Goal: Navigation & Orientation: Find specific page/section

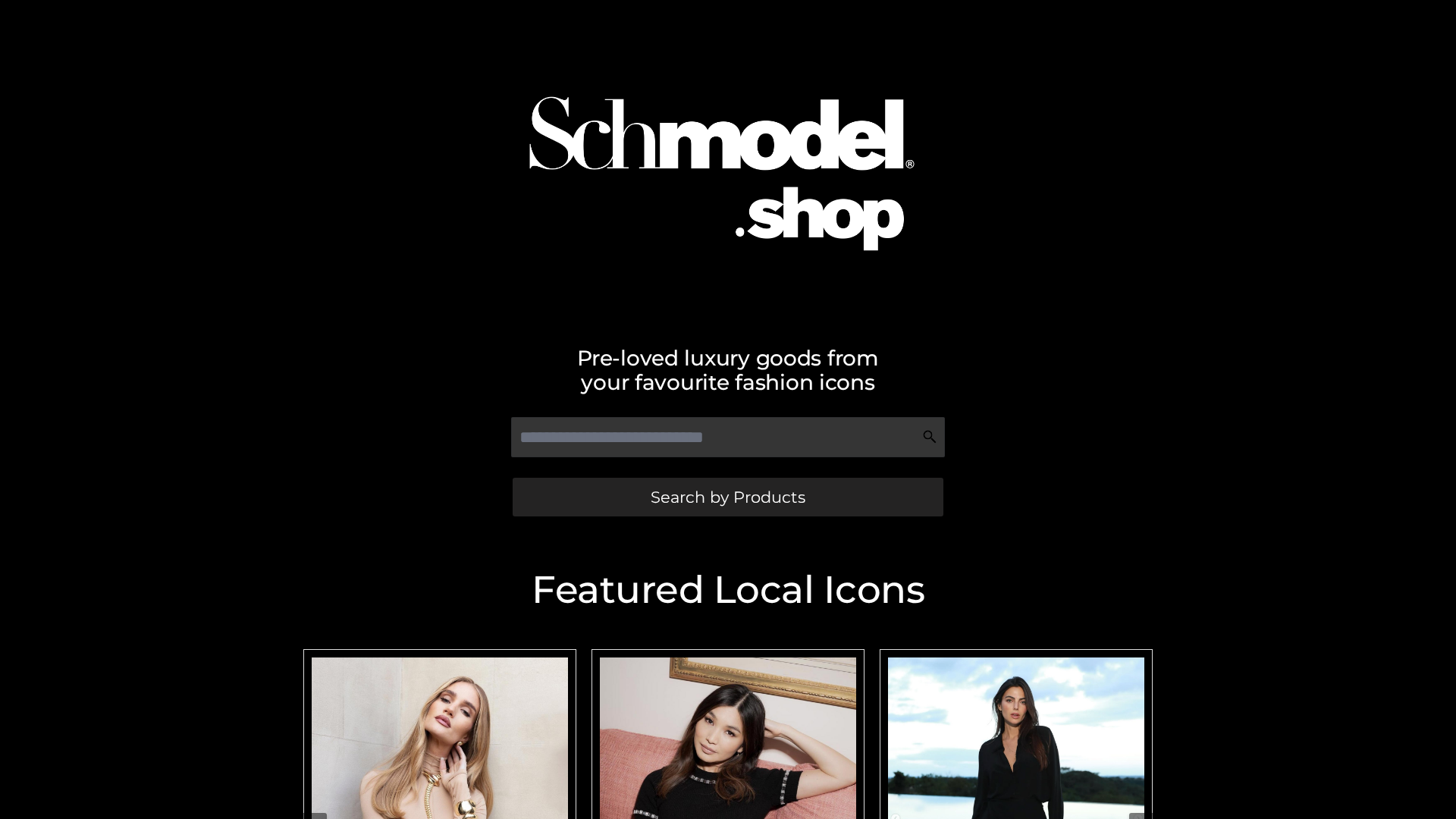
click at [728, 497] on span "Search by Products" at bounding box center [728, 497] width 155 height 16
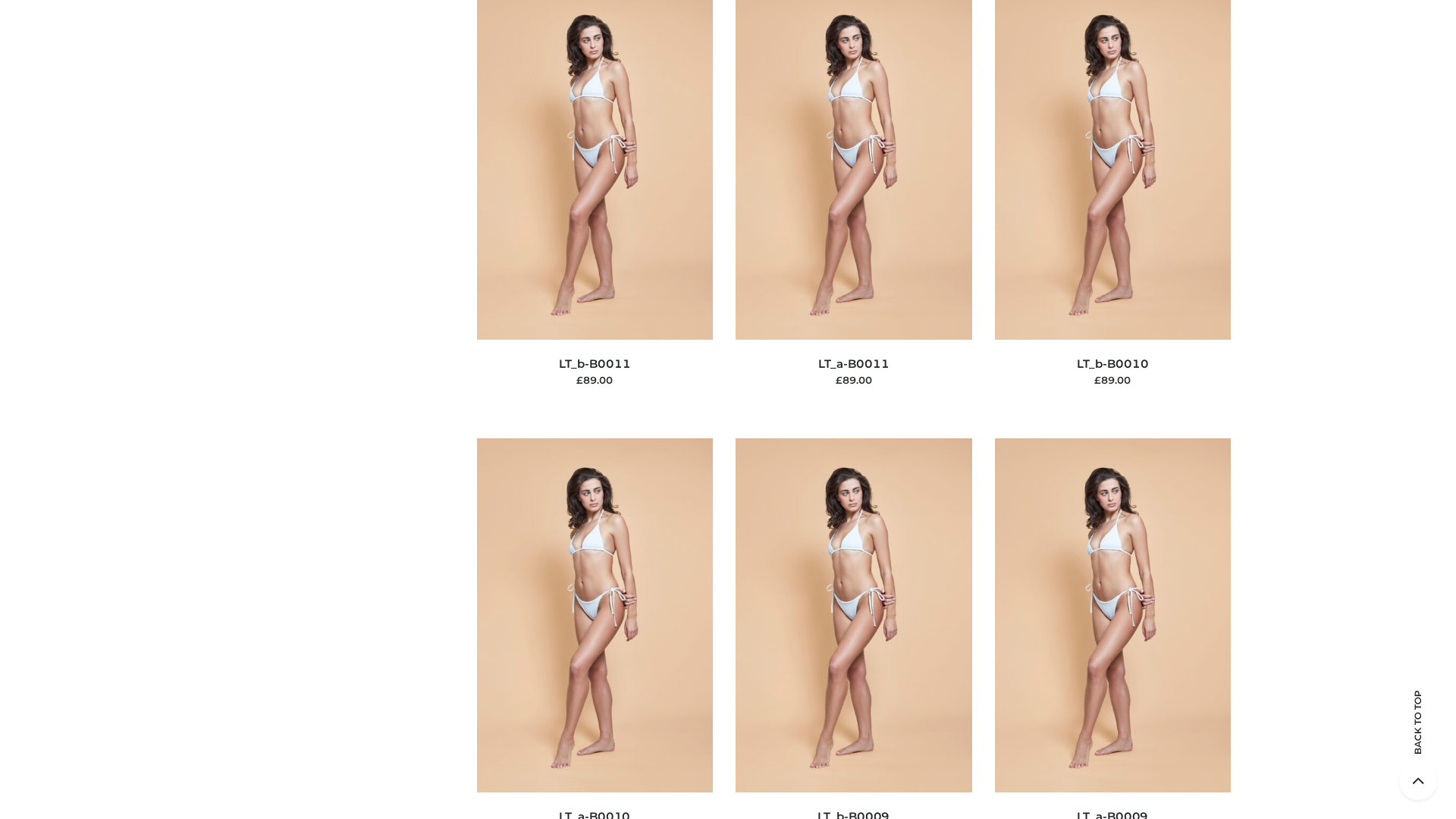
scroll to position [6811, 0]
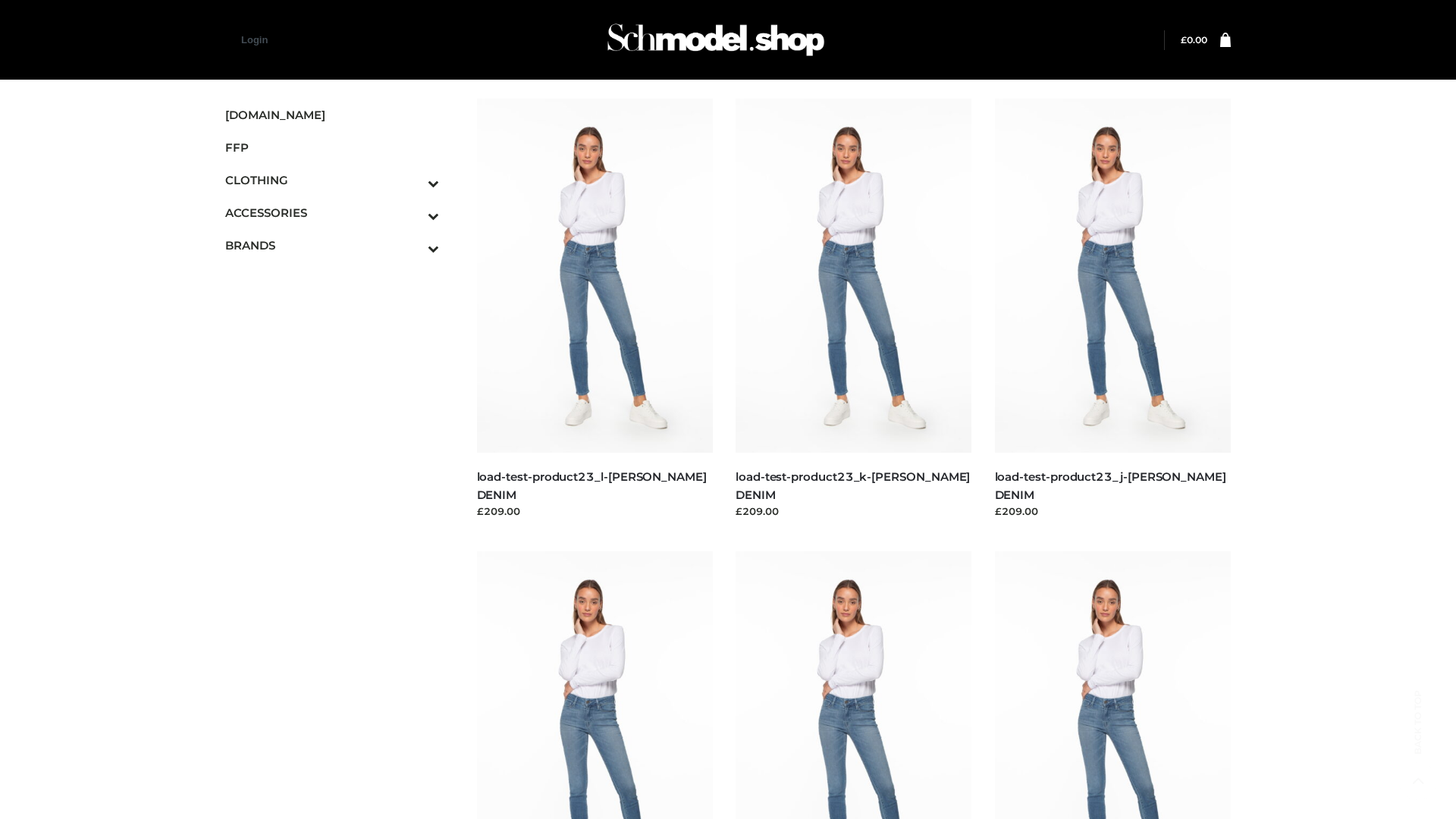
scroll to position [1330, 0]
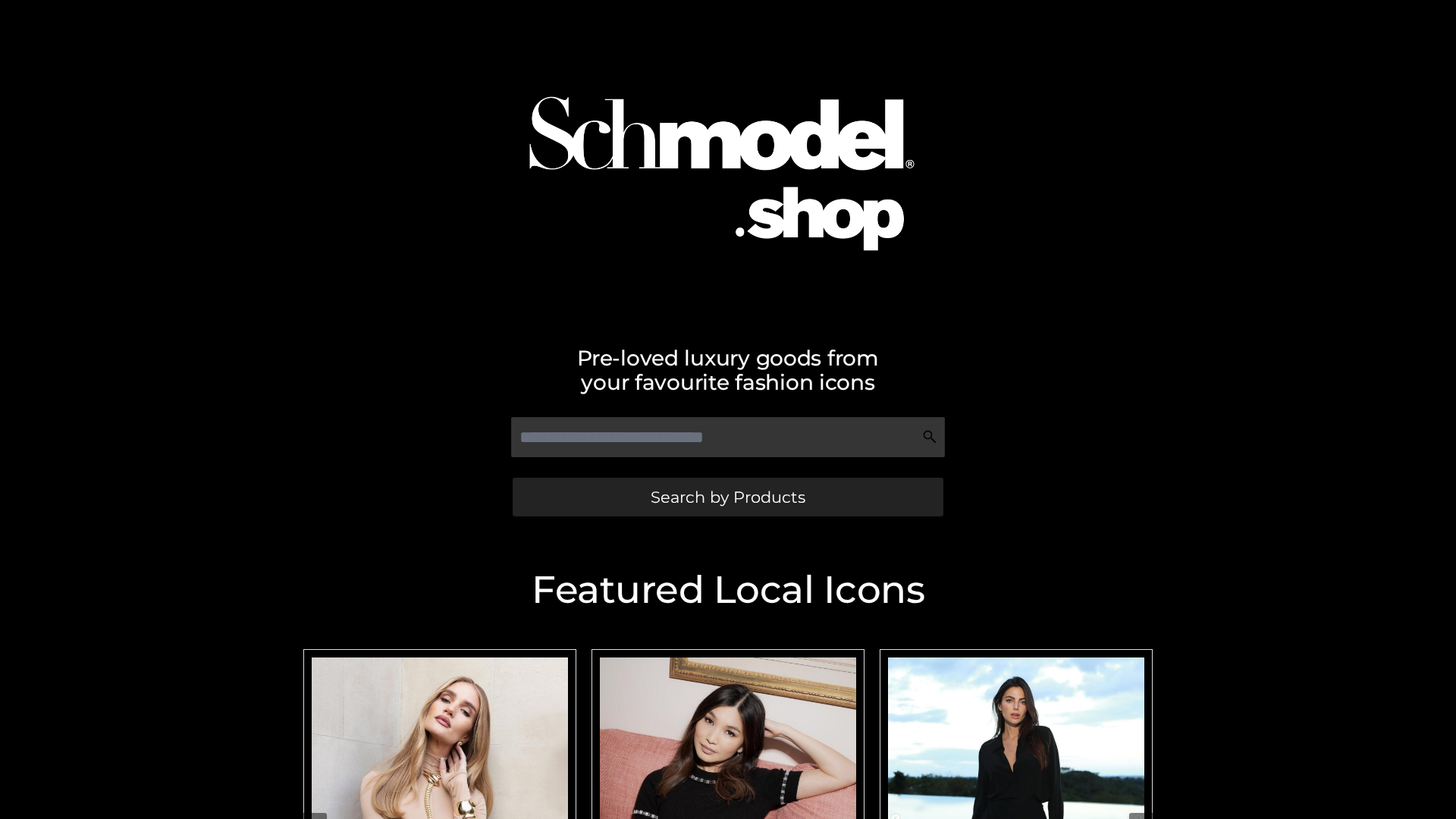
click at [728, 497] on span "Search by Products" at bounding box center [728, 497] width 155 height 16
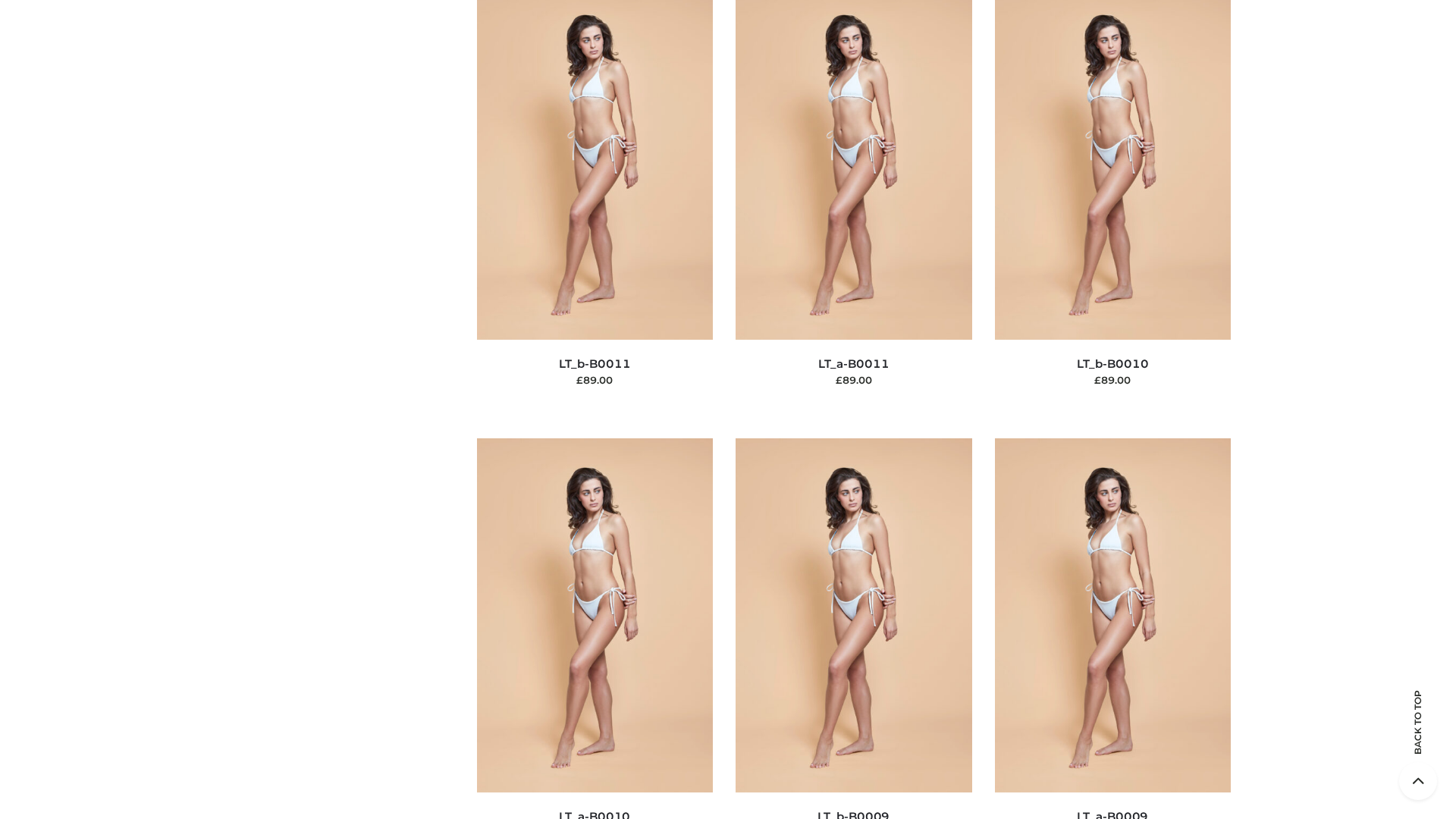
scroll to position [6811, 0]
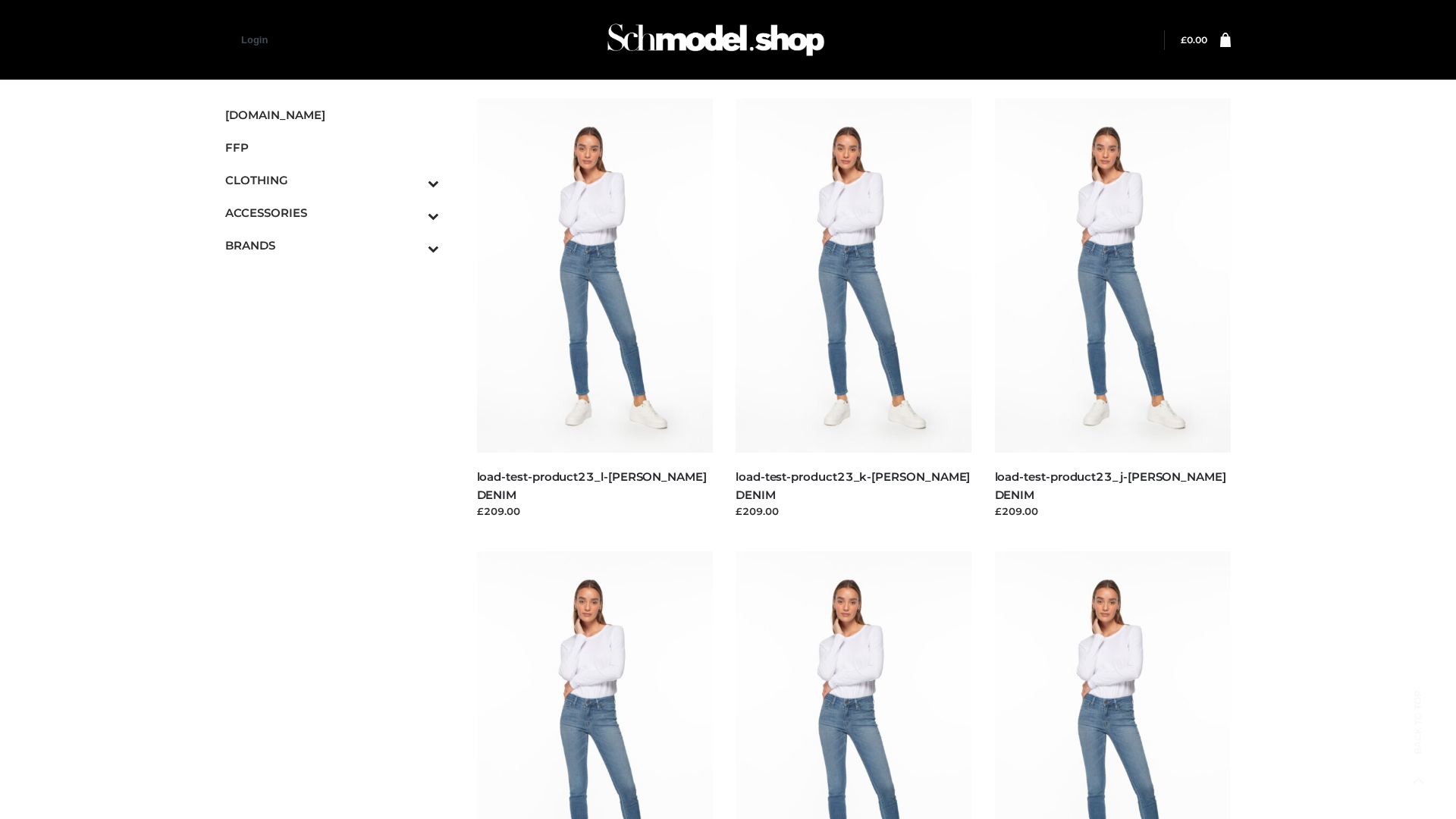
scroll to position [1330, 0]
